Goal: Find specific page/section: Find specific page/section

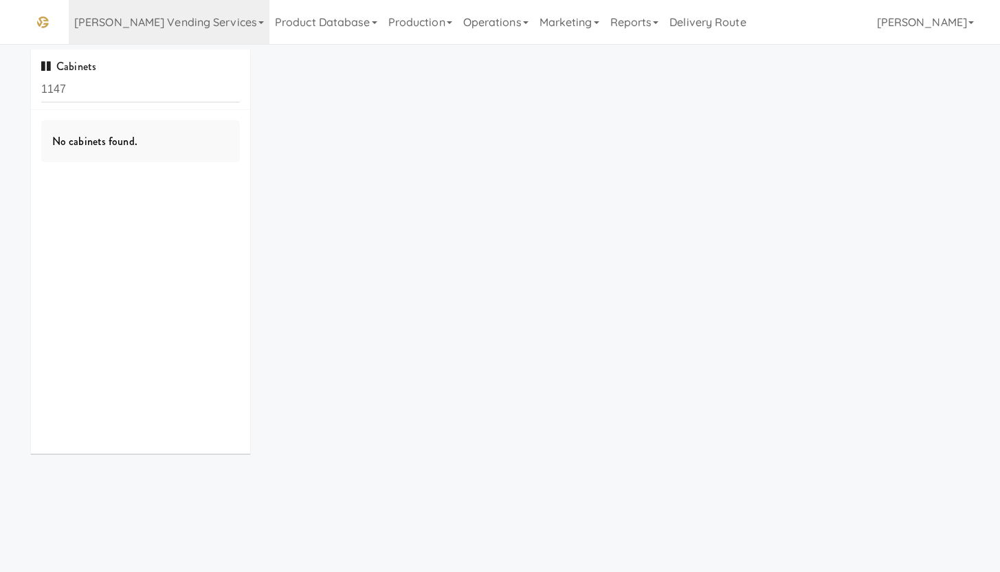
drag, startPoint x: 87, startPoint y: 89, endPoint x: 39, endPoint y: 89, distance: 47.4
click at [39, 89] on div "Cabinets 1147" at bounding box center [140, 79] width 219 height 60
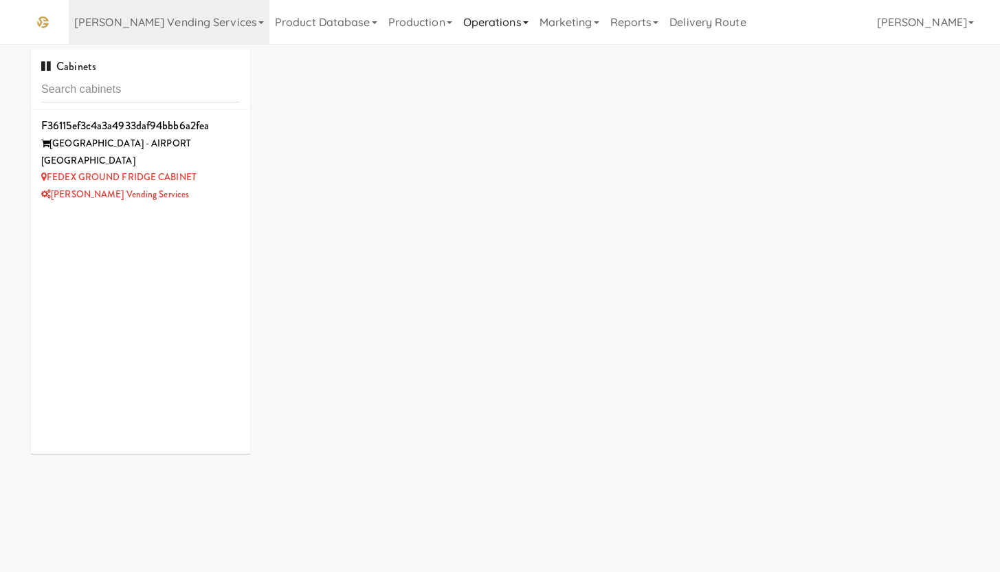
click at [458, 23] on link "Operations" at bounding box center [496, 22] width 76 height 44
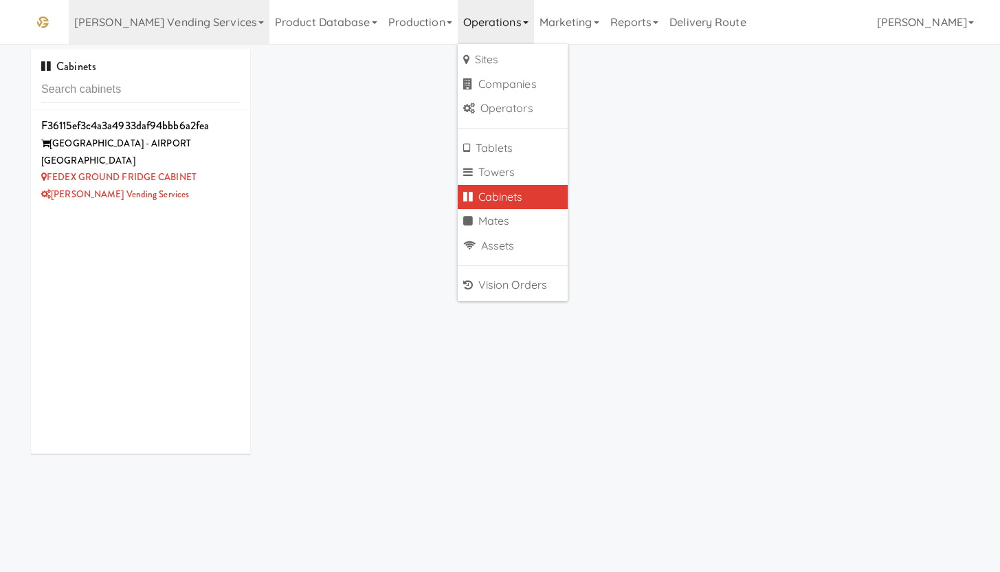
click at [458, 195] on link "Cabinets" at bounding box center [513, 197] width 110 height 25
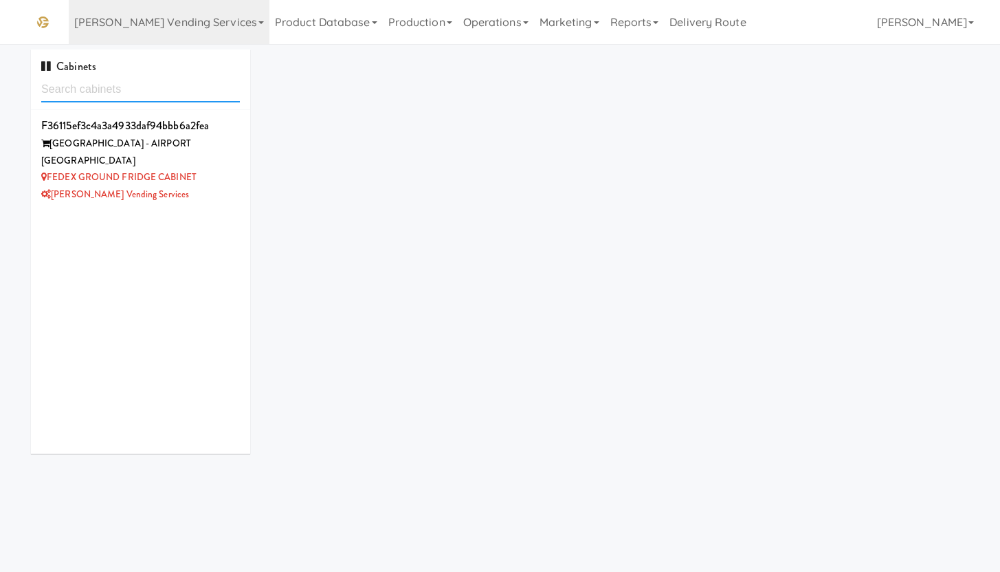
click at [82, 87] on input "text" at bounding box center [140, 89] width 199 height 25
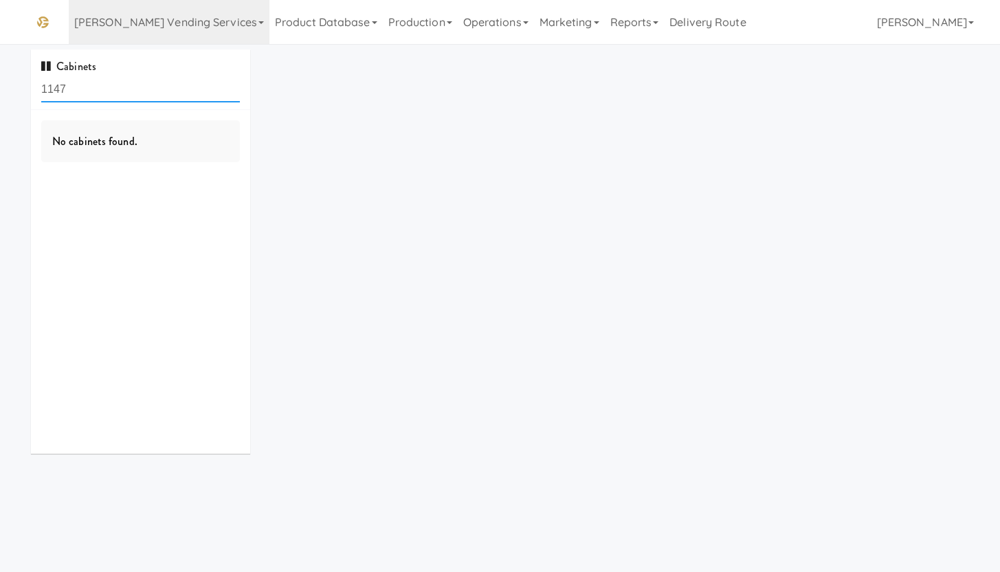
type input "1147"
